Goal: Transaction & Acquisition: Subscribe to service/newsletter

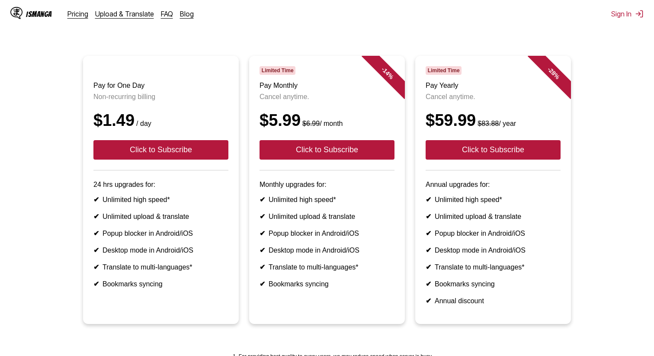
scroll to position [61, 0]
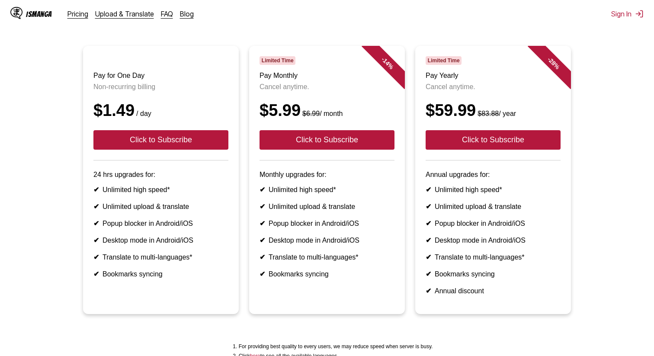
scroll to position [70, 0]
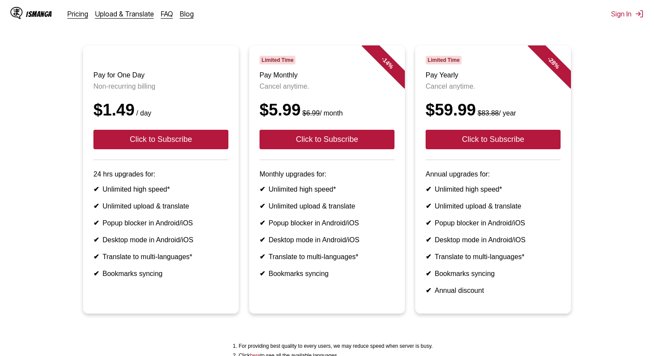
click at [309, 208] on li "✔ Unlimited upload & translate" at bounding box center [326, 206] width 135 height 8
click at [363, 193] on li "✔ Unlimited high speed*" at bounding box center [326, 189] width 135 height 8
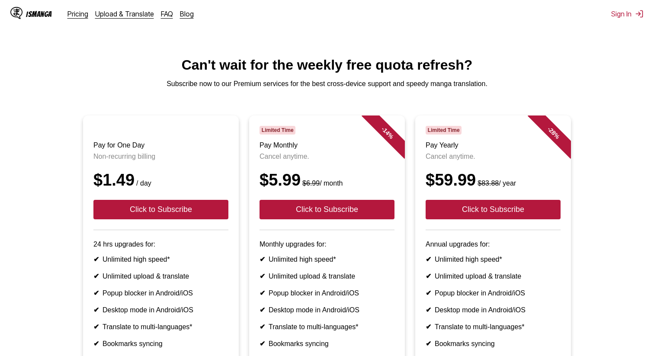
scroll to position [89, 0]
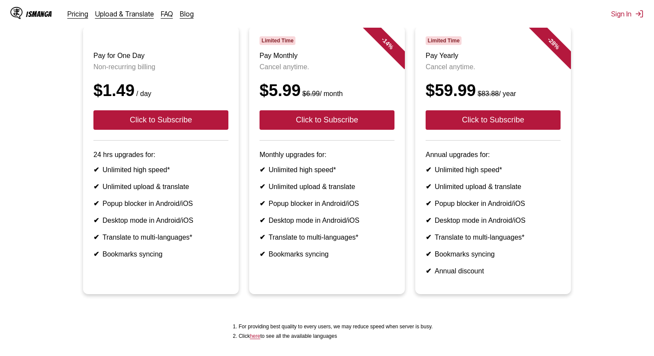
click at [372, 191] on li "✔ Unlimited upload & translate" at bounding box center [326, 186] width 135 height 8
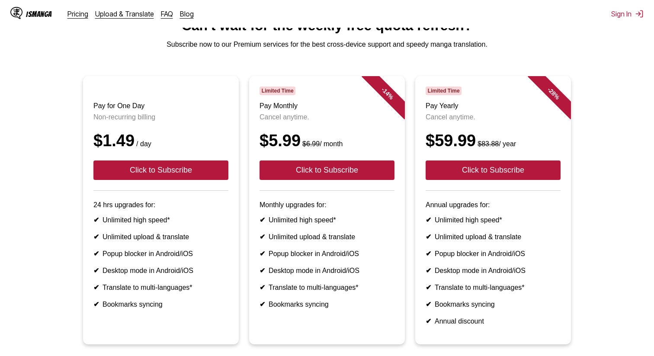
scroll to position [0, 0]
